Goal: Task Accomplishment & Management: Use online tool/utility

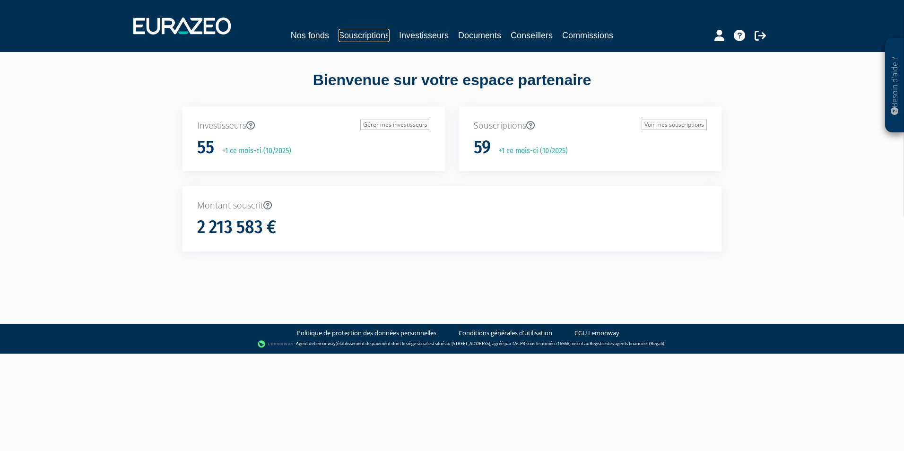
click at [371, 36] on link "Souscriptions" at bounding box center [364, 35] width 51 height 13
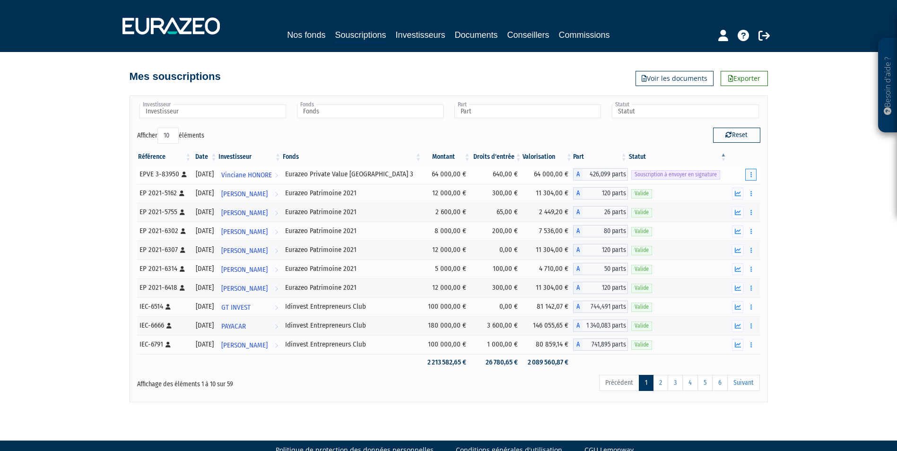
click at [753, 174] on button "button" at bounding box center [750, 175] width 11 height 12
click at [734, 190] on link "Envoyer à signer" at bounding box center [727, 192] width 54 height 16
